Goal: Navigation & Orientation: Find specific page/section

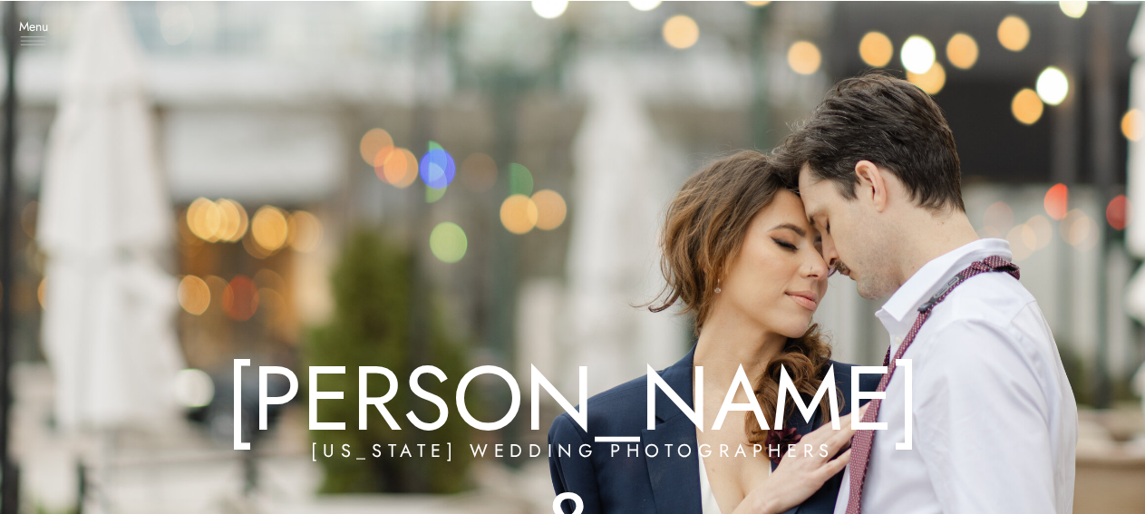
click at [50, 40] on icon at bounding box center [33, 40] width 36 height 45
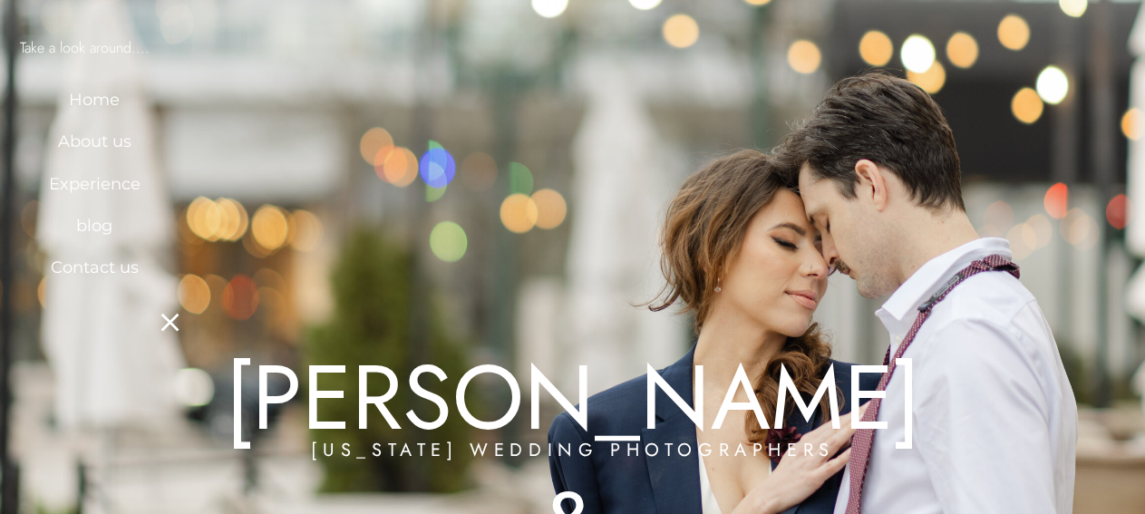
click at [513, 273] on div at bounding box center [573, 361] width 1583 height 722
click at [177, 327] on icon at bounding box center [169, 322] width 31 height 35
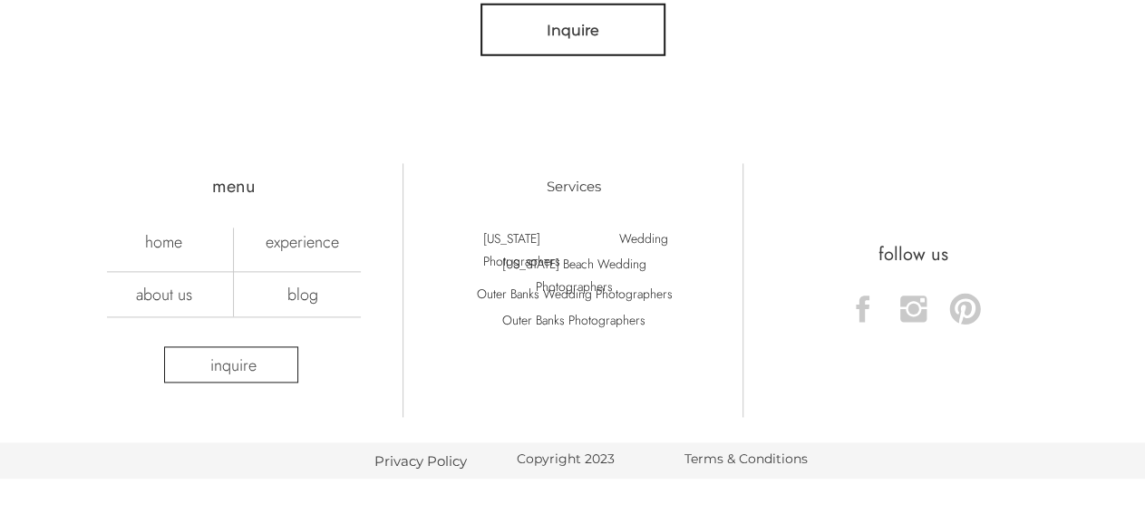
scroll to position [5925, 0]
click at [557, 238] on p "[US_STATE] Wedding Photographers" at bounding box center [575, 238] width 185 height 21
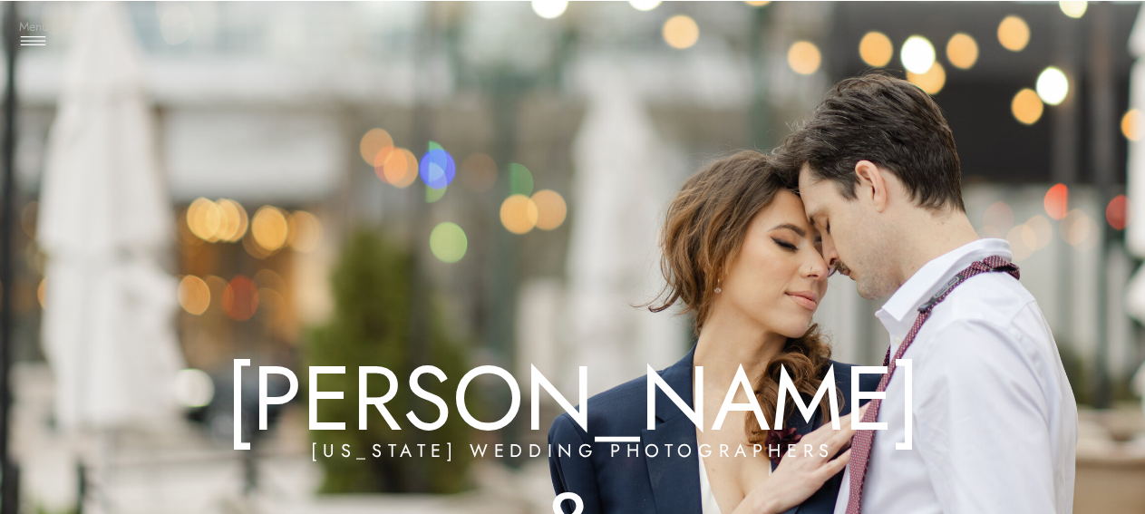
click at [32, 31] on h3 "Menu" at bounding box center [33, 27] width 45 height 18
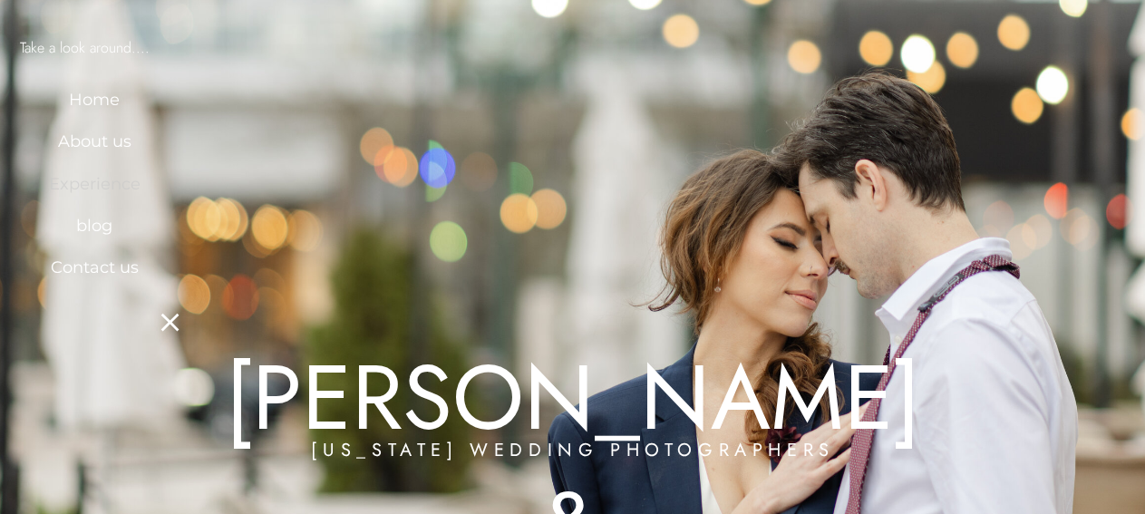
click at [97, 177] on h3 "Experience" at bounding box center [94, 182] width 109 height 18
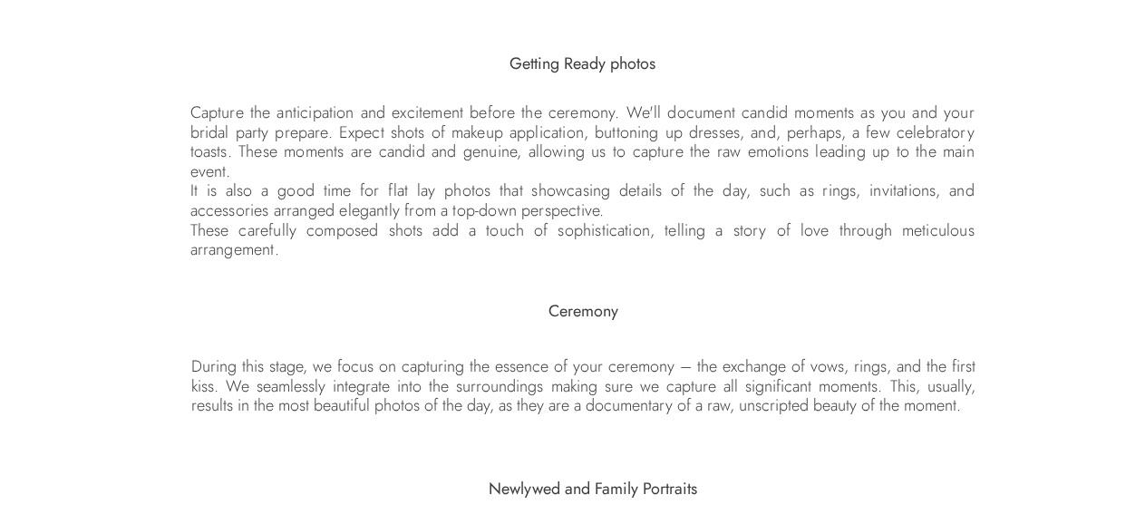
scroll to position [3304, 0]
